Goal: Communication & Community: Answer question/provide support

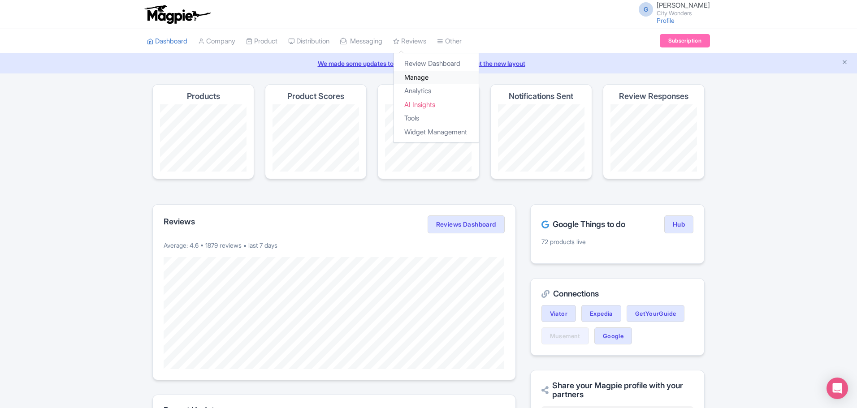
click at [432, 80] on link "Manage" at bounding box center [436, 78] width 85 height 14
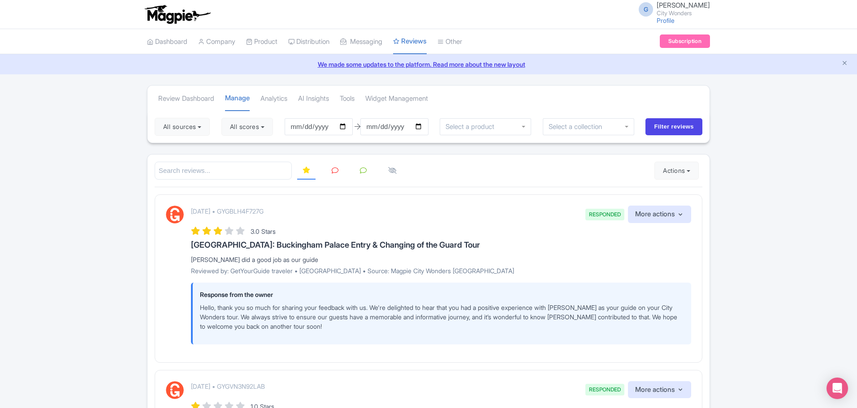
click at [255, 165] on input "search" at bounding box center [223, 171] width 137 height 18
click at [329, 127] on input "[DATE]" at bounding box center [319, 126] width 68 height 17
click at [257, 128] on button "All scores" at bounding box center [247, 127] width 52 height 18
click at [240, 166] on div "4 stars" at bounding box center [267, 162] width 80 height 14
click at [251, 150] on label "5 stars" at bounding box center [248, 148] width 20 height 10
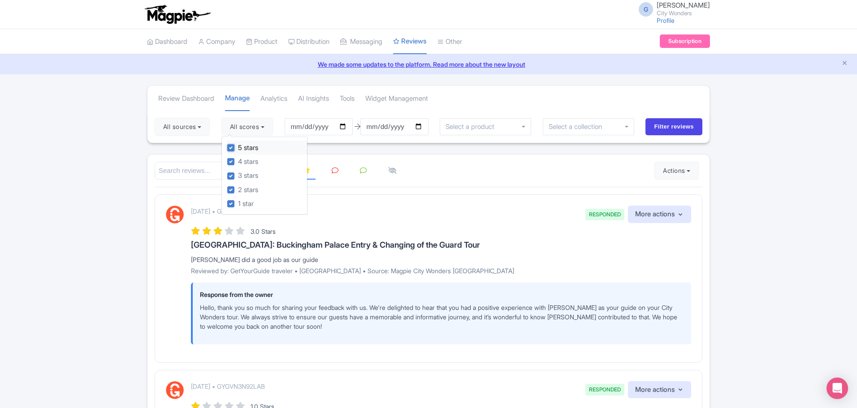
click at [244, 148] on input "5 stars" at bounding box center [241, 146] width 6 height 6
checkbox input "false"
click at [249, 164] on label "4 stars" at bounding box center [248, 162] width 20 height 10
click at [244, 162] on input "4 stars" at bounding box center [241, 159] width 6 height 6
checkbox input "false"
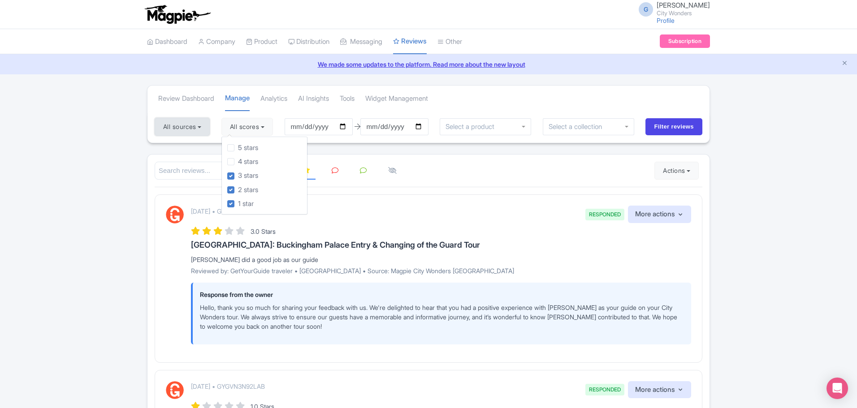
click at [191, 131] on button "All sources" at bounding box center [182, 127] width 55 height 18
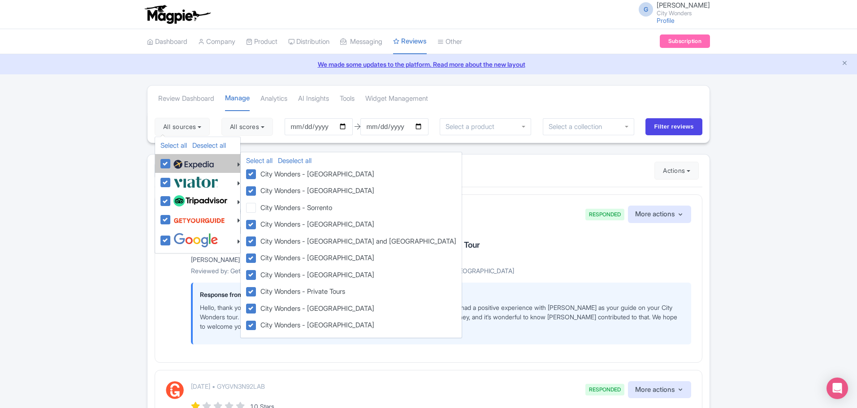
drag, startPoint x: 164, startPoint y: 181, endPoint x: 169, endPoint y: 165, distance: 16.7
click at [171, 181] on label at bounding box center [194, 182] width 47 height 15
click at [171, 181] on input "checkbox" at bounding box center [174, 178] width 6 height 6
checkbox input "false"
click at [171, 161] on label at bounding box center [192, 163] width 43 height 15
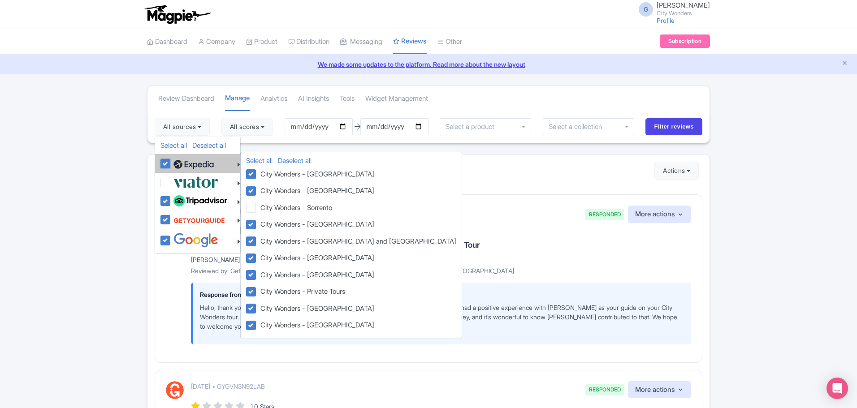
click at [171, 161] on input "checkbox" at bounding box center [174, 159] width 6 height 6
checkbox input "false"
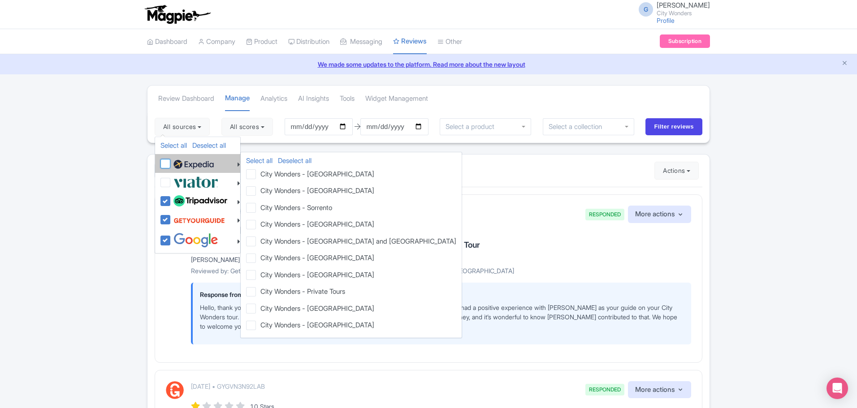
checkbox input "false"
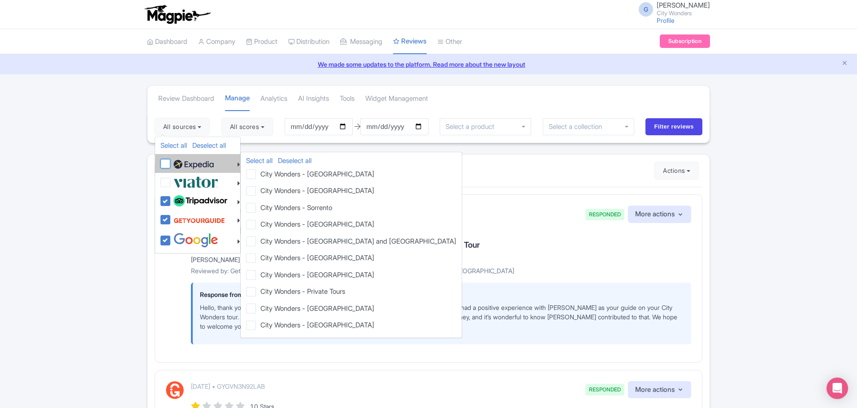
checkbox input "false"
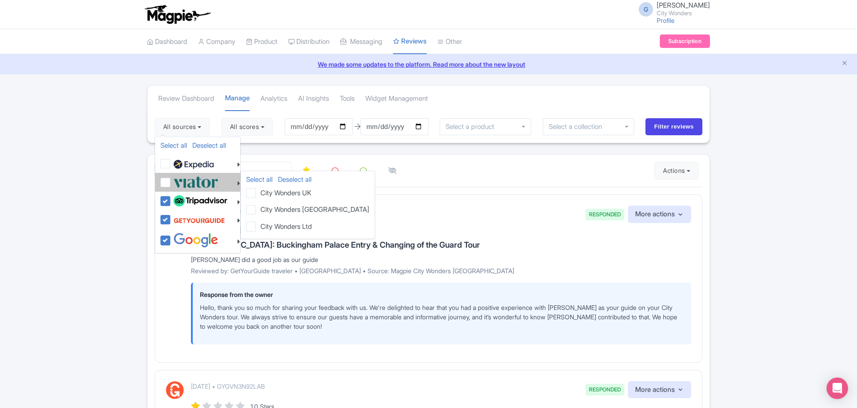
click at [171, 182] on label at bounding box center [194, 182] width 47 height 15
click at [171, 181] on input "checkbox" at bounding box center [174, 178] width 6 height 6
checkbox input "true"
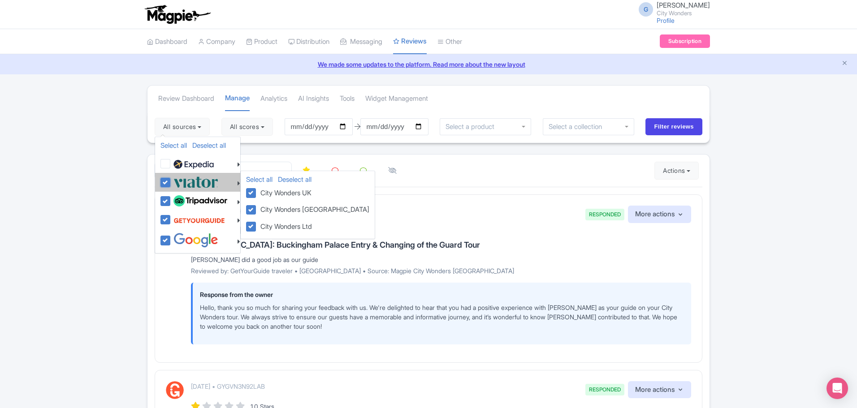
checkbox input "true"
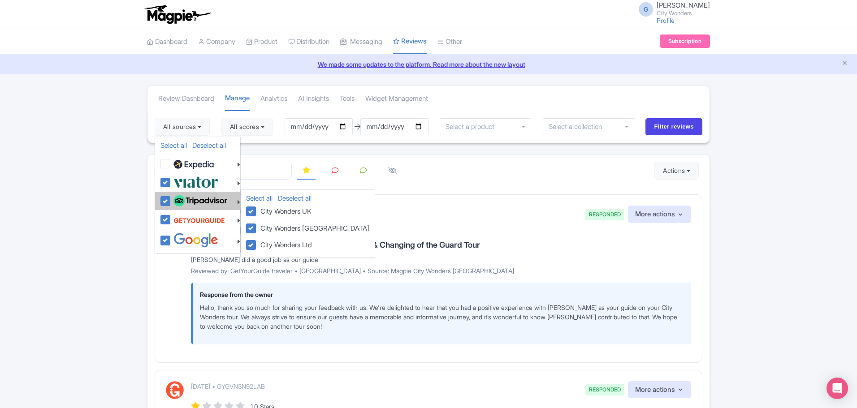
click at [168, 209] on li "Select all Deselect all City Wonders UK City Wonders USA City Wonders Ltd" at bounding box center [197, 201] width 85 height 19
click at [171, 203] on label at bounding box center [199, 201] width 56 height 15
click at [171, 199] on input "checkbox" at bounding box center [174, 197] width 6 height 6
checkbox input "false"
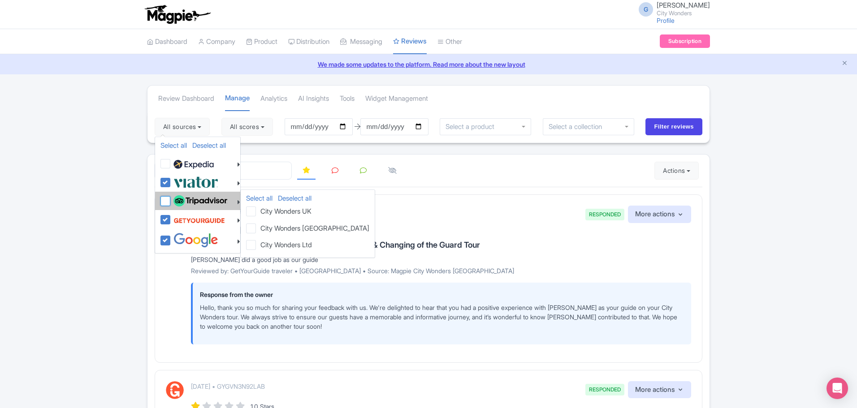
checkbox input "false"
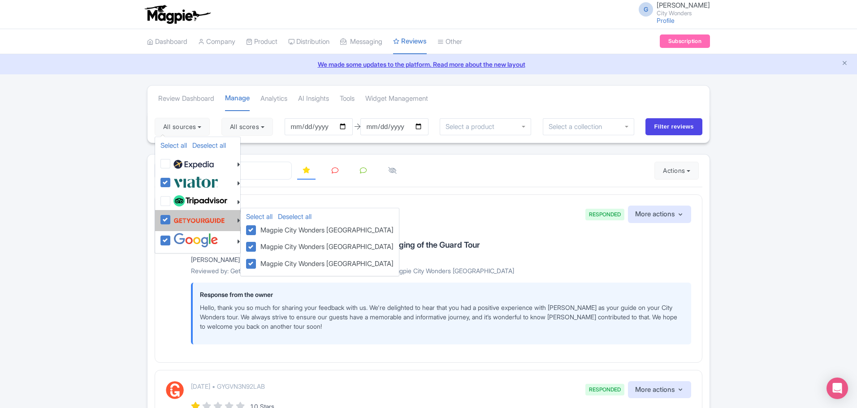
click at [171, 222] on label at bounding box center [198, 220] width 54 height 17
click at [171, 218] on input "checkbox" at bounding box center [174, 215] width 6 height 6
checkbox input "false"
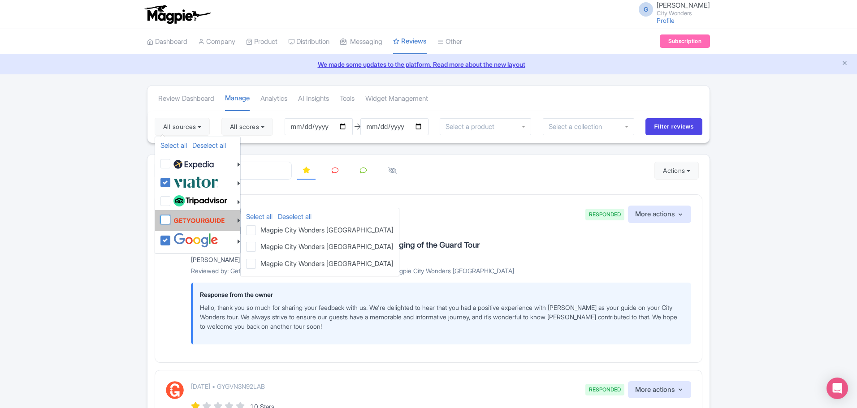
checkbox input "false"
click at [171, 224] on label at bounding box center [198, 220] width 54 height 17
click at [171, 218] on input "checkbox" at bounding box center [174, 215] width 6 height 6
checkbox input "true"
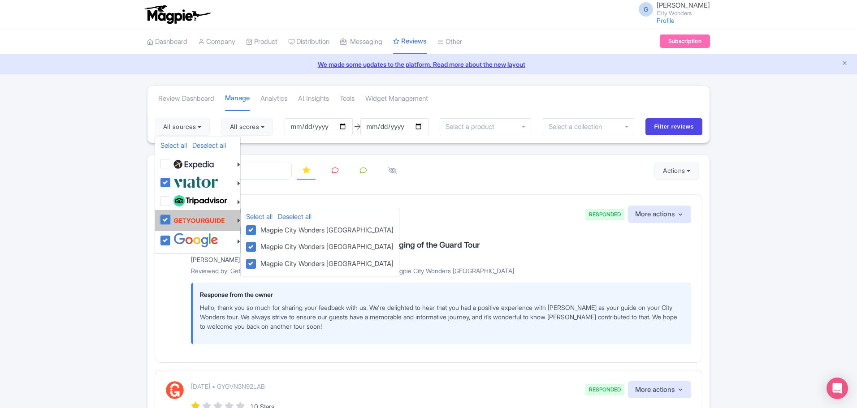
checkbox input "true"
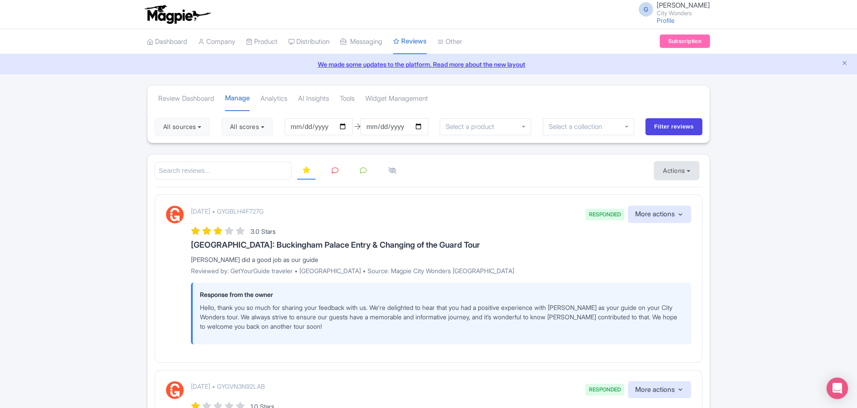
click at [679, 173] on button "Actions" at bounding box center [676, 171] width 44 height 18
click at [683, 193] on link "Import new reviews" at bounding box center [707, 193] width 105 height 17
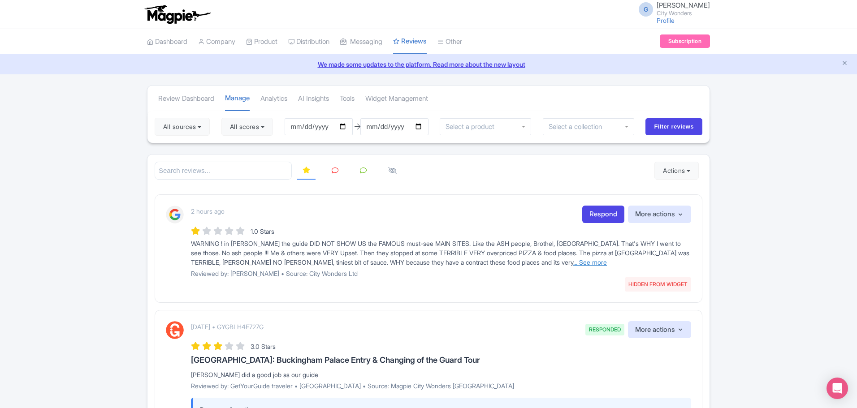
click at [573, 265] on link "... See more" at bounding box center [590, 263] width 34 height 8
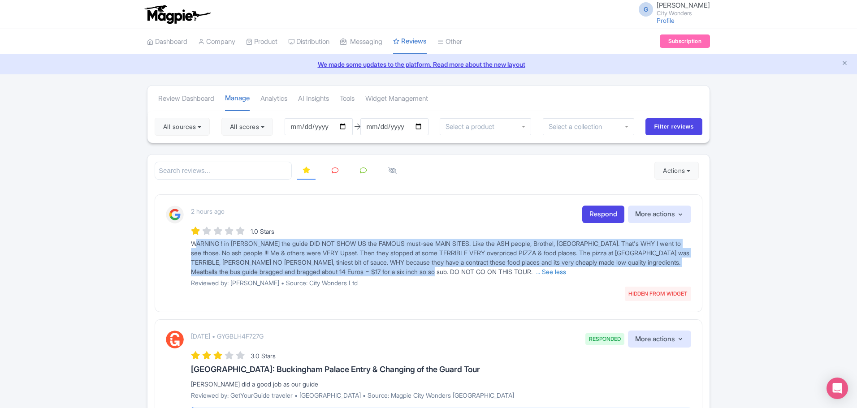
drag, startPoint x: 518, startPoint y: 274, endPoint x: 191, endPoint y: 242, distance: 328.8
click at [191, 242] on span "WARNING ! in [PERSON_NAME] the guide DID NOT SHOW US the FAMOUS must-see MAIN S…" at bounding box center [440, 258] width 498 height 36
copy span "WARNING ! in [PERSON_NAME] the guide DID NOT SHOW US the FAMOUS must-see MAIN S…"
drag, startPoint x: 601, startPoint y: 212, endPoint x: 659, endPoint y: 217, distance: 58.9
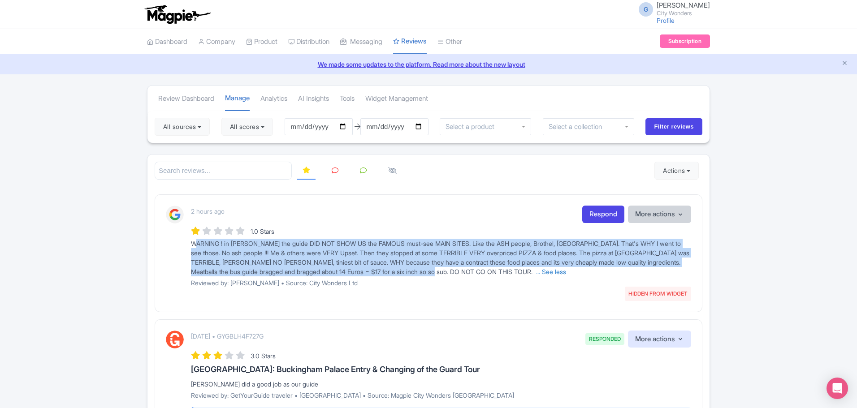
click at [601, 212] on link "Respond" at bounding box center [603, 214] width 42 height 17
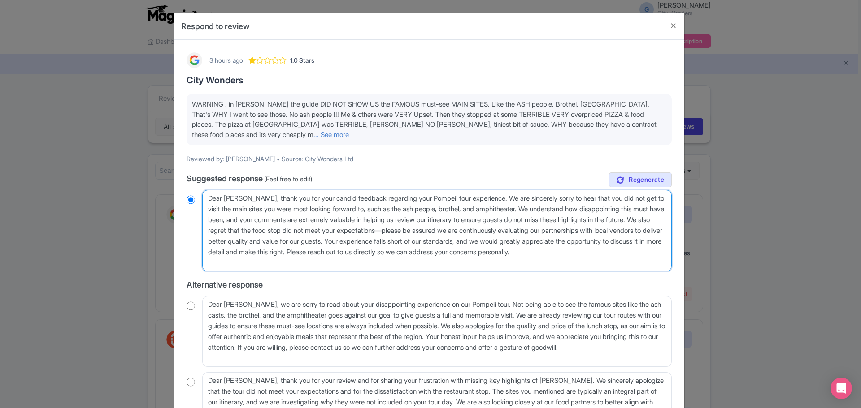
click at [208, 201] on textarea "Dear [PERSON_NAME], thank you for your candid feedback regarding your Pompeii t…" at bounding box center [436, 231] width 469 height 82
drag, startPoint x: 208, startPoint y: 201, endPoint x: 212, endPoint y: 200, distance: 4.6
click at [211, 200] on textarea "Dear [PERSON_NAME], thank you for your candid feedback regarding your Pompeii t…" at bounding box center [436, 231] width 469 height 82
radio input "true"
type textarea "H [PERSON_NAME], thank you for your candid feedback regarding your Pompeii tour…"
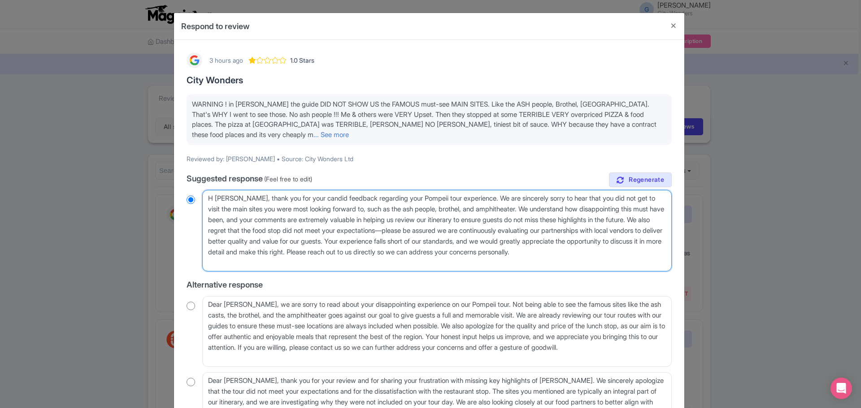
radio input "true"
type textarea "Hi [PERSON_NAME], thank you for your candid feedback regarding your Pompeii tou…"
radio input "true"
type textarea "Hi [PERSON_NAME], thank you for your candid feedback regarding your Pompeii tou…"
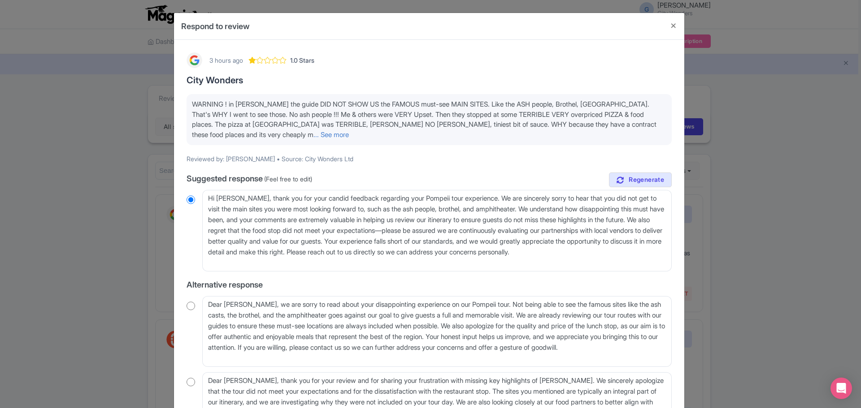
radio input "true"
click at [313, 133] on link "... See more" at bounding box center [330, 134] width 35 height 9
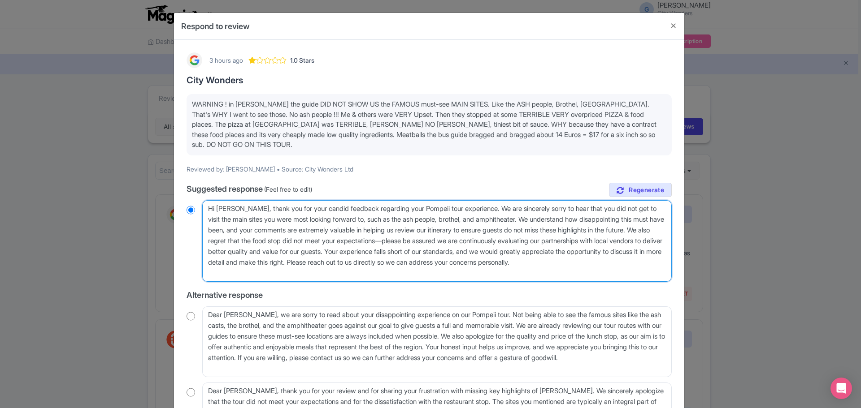
click at [299, 274] on textarea "Dear [PERSON_NAME], thank you for your candid feedback regarding your Pompeii t…" at bounding box center [436, 241] width 469 height 82
drag, startPoint x: 250, startPoint y: 272, endPoint x: 195, endPoint y: 186, distance: 102.2
click at [196, 187] on div "true Suggested response (Feel free to edit) Dear [PERSON_NAME], thank you for y…" at bounding box center [428, 313] width 485 height 260
paste textarea "Please reply it based on City Wonders website but make it concise giving focus …"
type textarea "Please reply it based on City Wonders website but make it concise giving focus …"
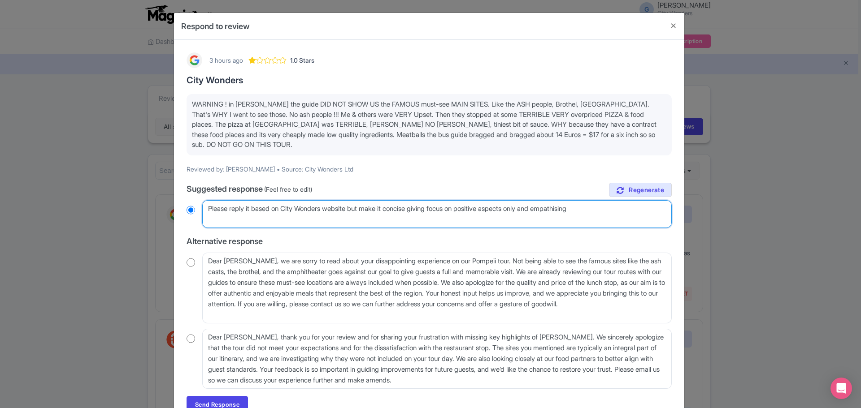
radio input "true"
type textarea "Please reply it based on City Wonders website but make it concise giving focus …"
drag, startPoint x: 604, startPoint y: 209, endPoint x: 171, endPoint y: 186, distance: 434.1
click at [171, 187] on div "Respond to review 3 hours ago 1.0 Stars City Wonders WARNING ! in [PERSON_NAME]…" at bounding box center [430, 204] width 861 height 408
click at [254, 217] on textarea "Dear [PERSON_NAME], thank you for your candid feedback regarding your Pompeii t…" at bounding box center [436, 214] width 469 height 28
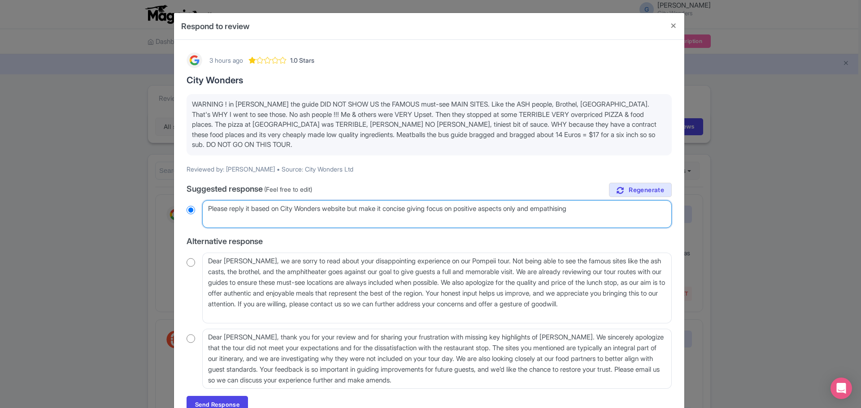
drag, startPoint x: 582, startPoint y: 212, endPoint x: 92, endPoint y: 208, distance: 489.9
click at [92, 208] on div "Respond to review 3 hours ago 1.0 Stars City Wonders WARNING ! in [PERSON_NAME]…" at bounding box center [430, 204] width 861 height 408
radio input "true"
type textarea "H"
radio input "true"
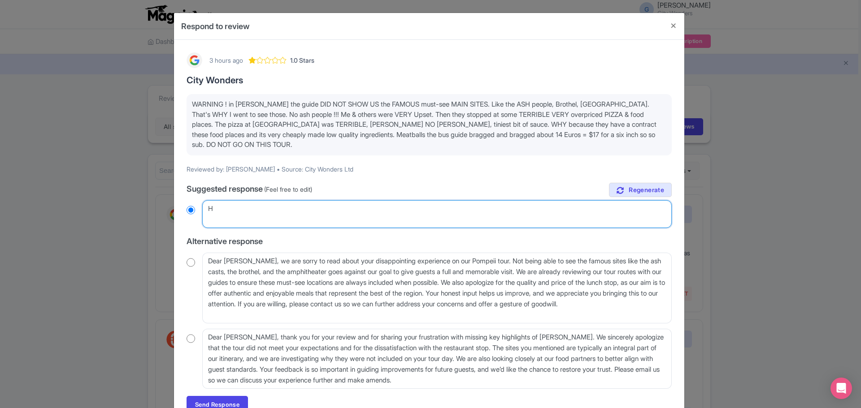
type textarea "Hi"
radio input "true"
type textarea "Hi,"
radio input "true"
type textarea "Hi,"
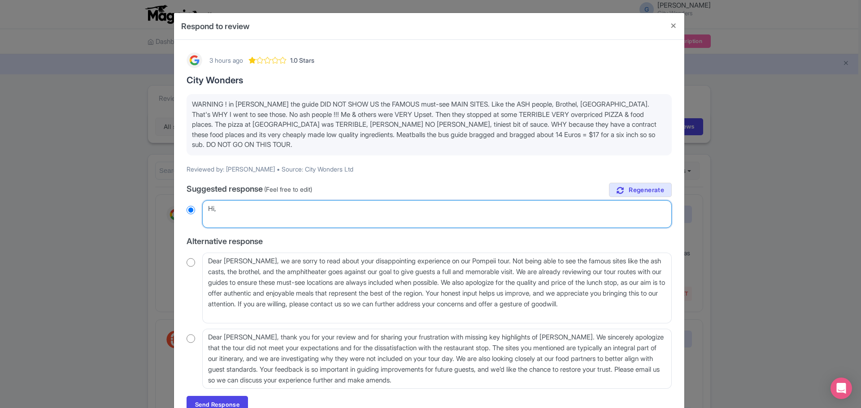
radio input "true"
paste textarea "Thank you for your feedback. We're truly sorry to hear that your experience did…"
type textarea "Hi, Thank you for your feedback. We're truly sorry to hear that your experience…"
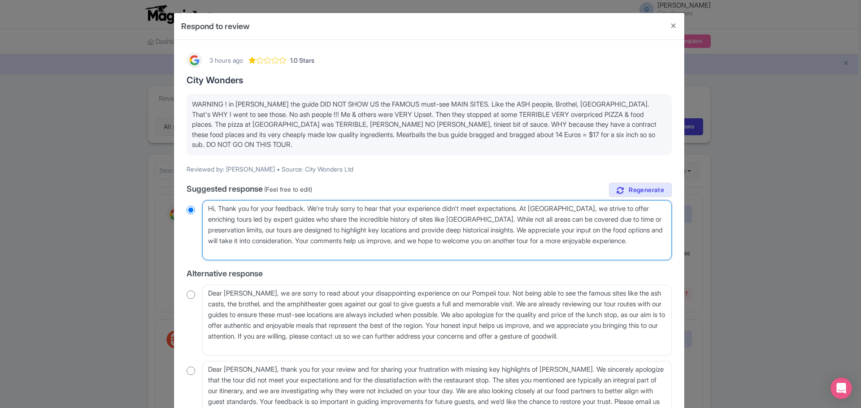
radio input "true"
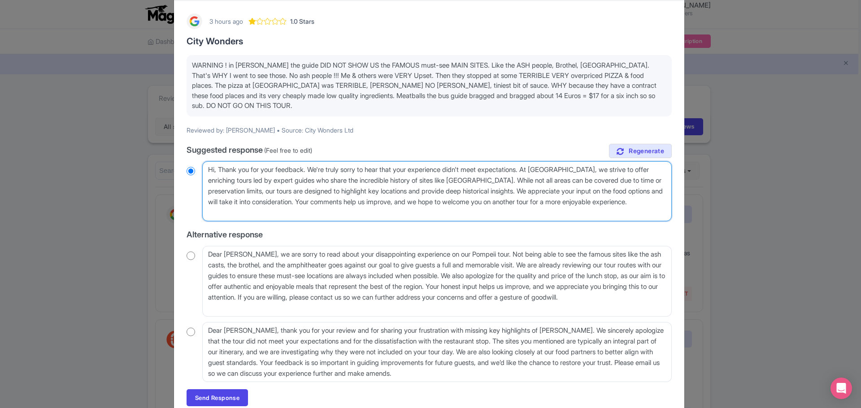
scroll to position [78, 0]
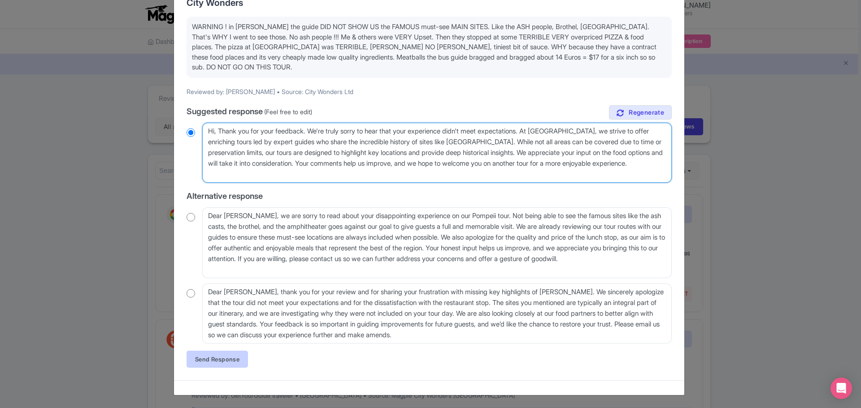
type textarea "Hi, Thank you for your feedback. We're truly sorry to hear that your experience…"
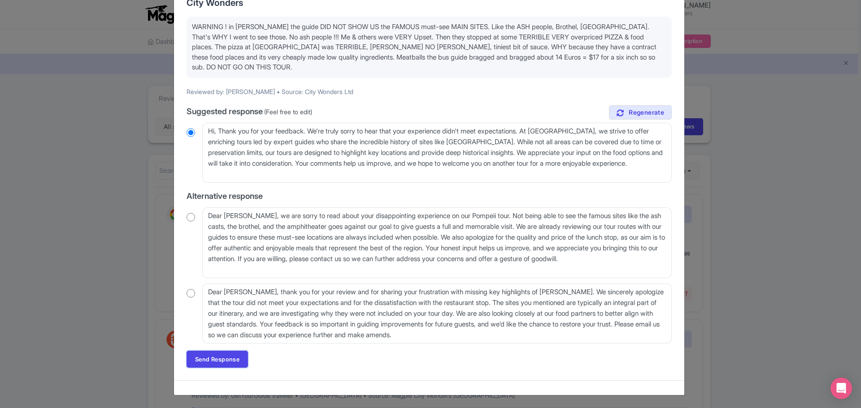
click at [230, 360] on link "Send Response" at bounding box center [216, 359] width 61 height 17
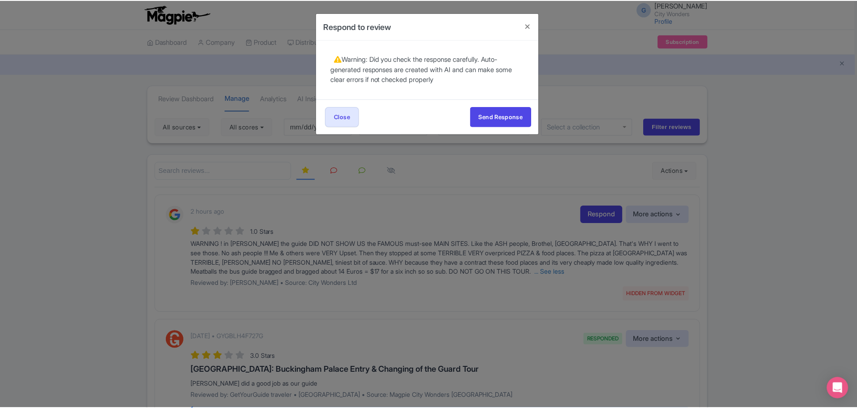
scroll to position [0, 0]
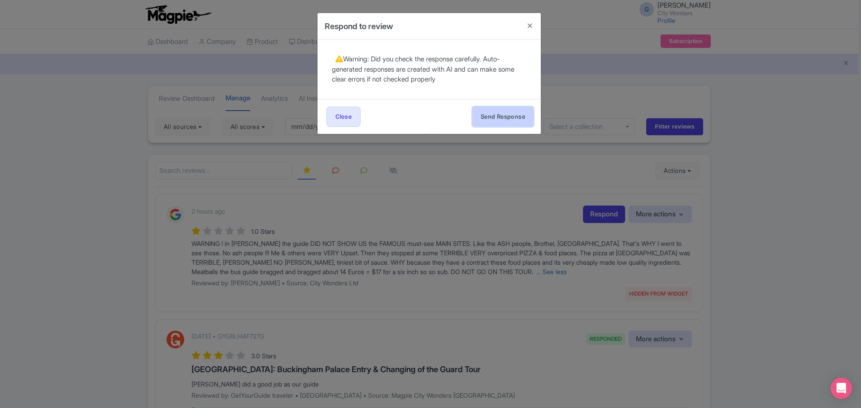
click at [497, 115] on button "Send Response" at bounding box center [502, 117] width 61 height 20
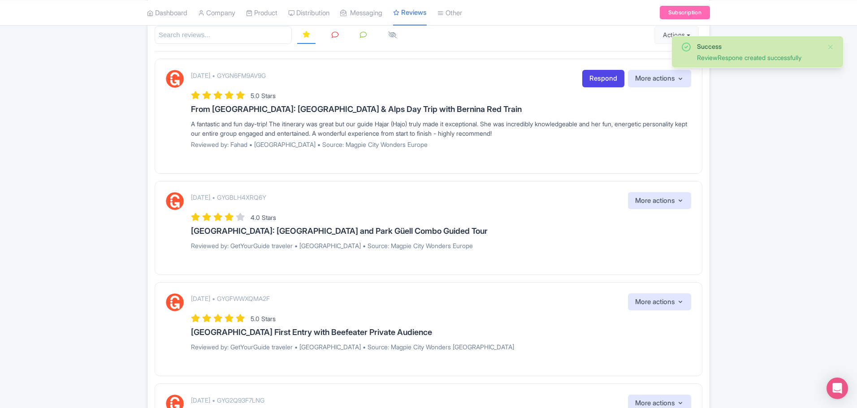
scroll to position [179, 0]
